Goal: Information Seeking & Learning: Learn about a topic

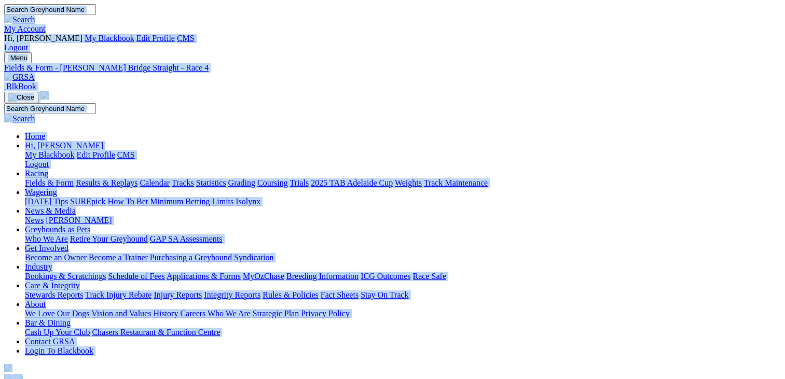
drag, startPoint x: 364, startPoint y: 205, endPoint x: 396, endPoint y: -7, distance: 214.0
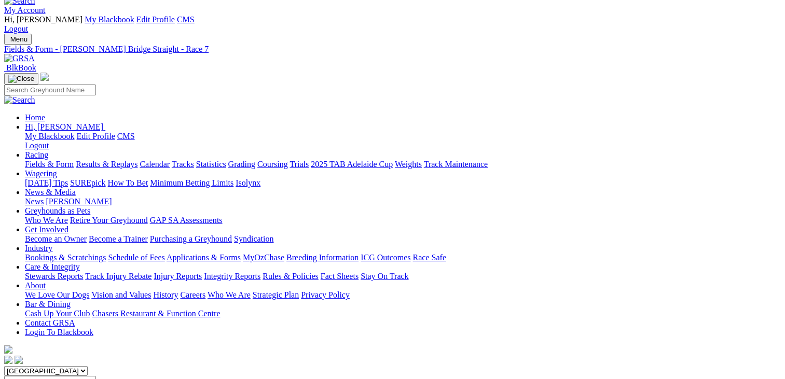
scroll to position [10, 0]
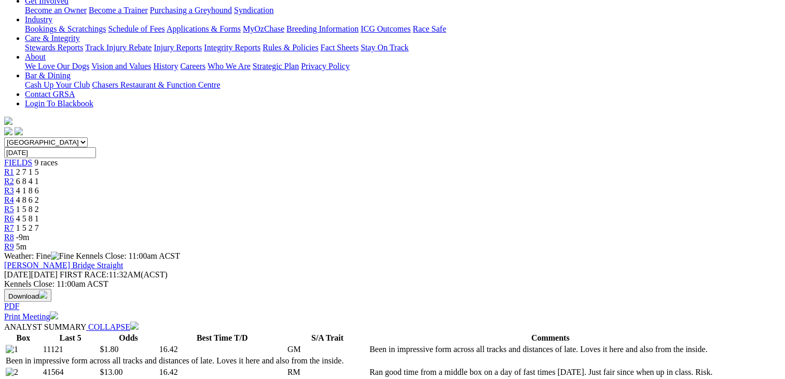
scroll to position [242, 0]
